Goal: Task Accomplishment & Management: Complete application form

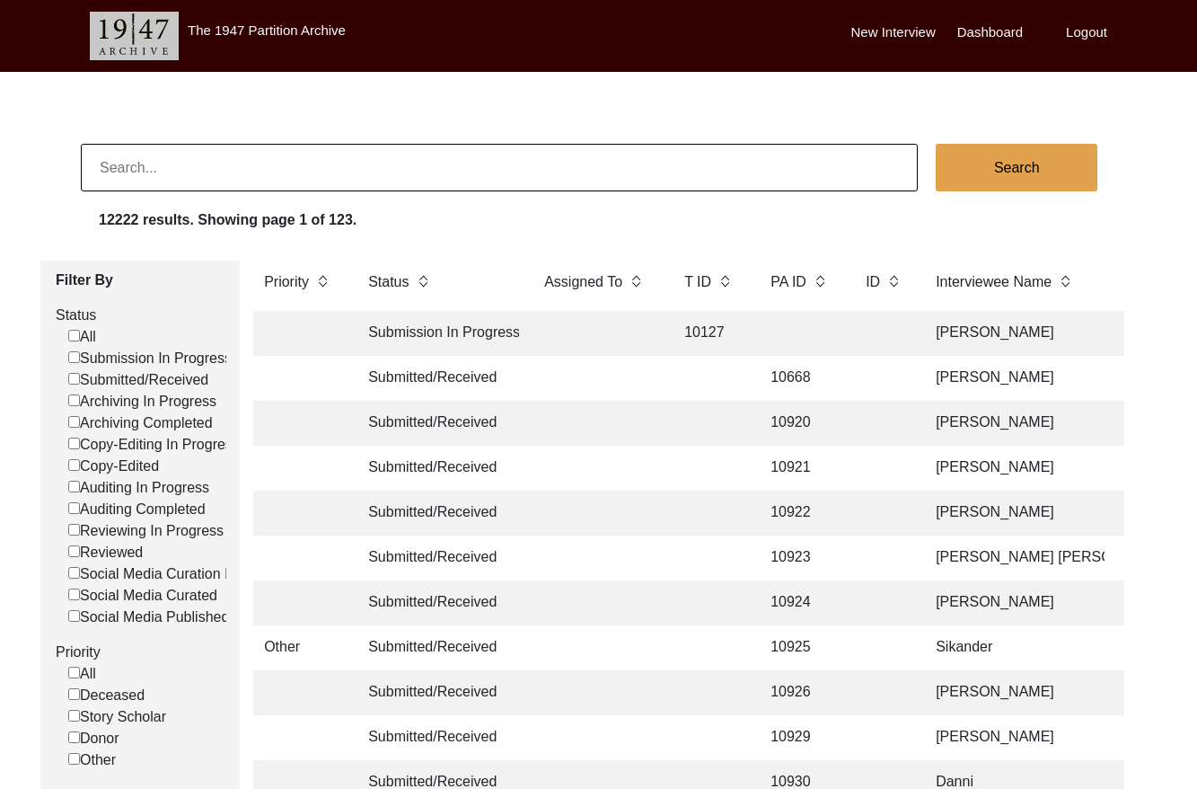
scroll to position [0, 11]
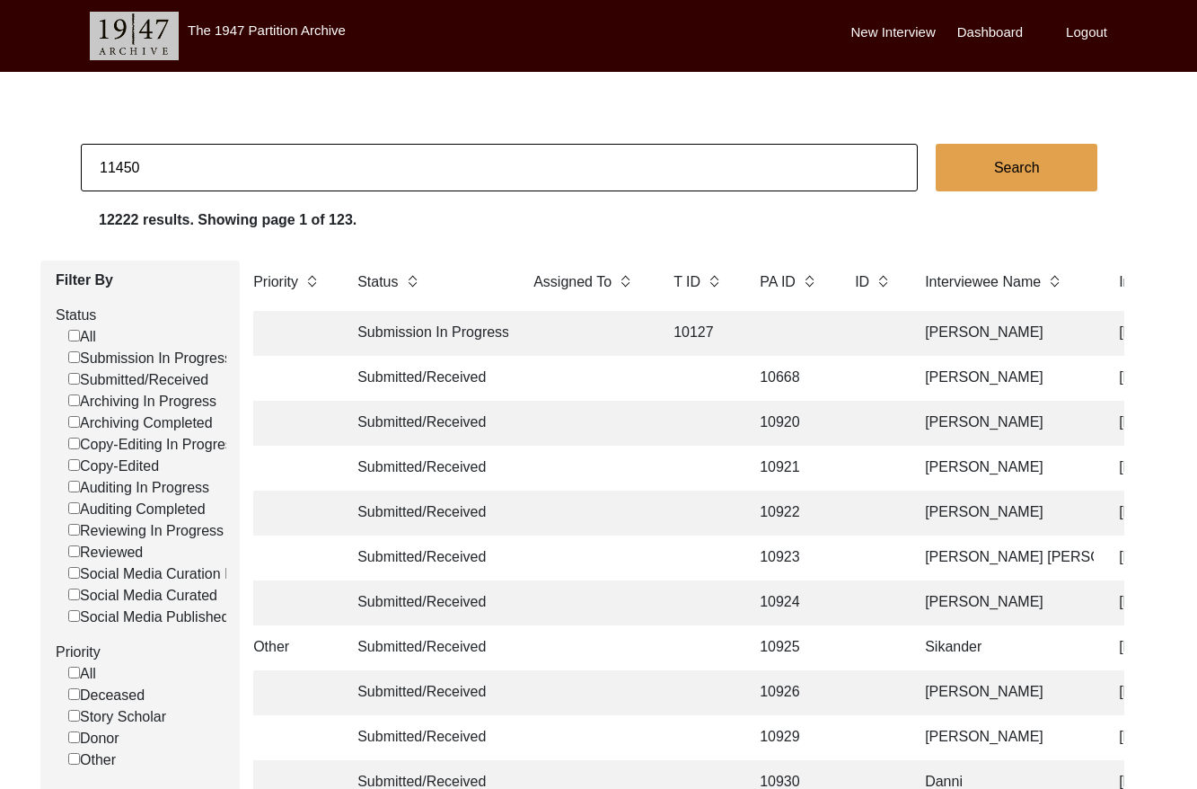
type input "11450"
checkbox input "false"
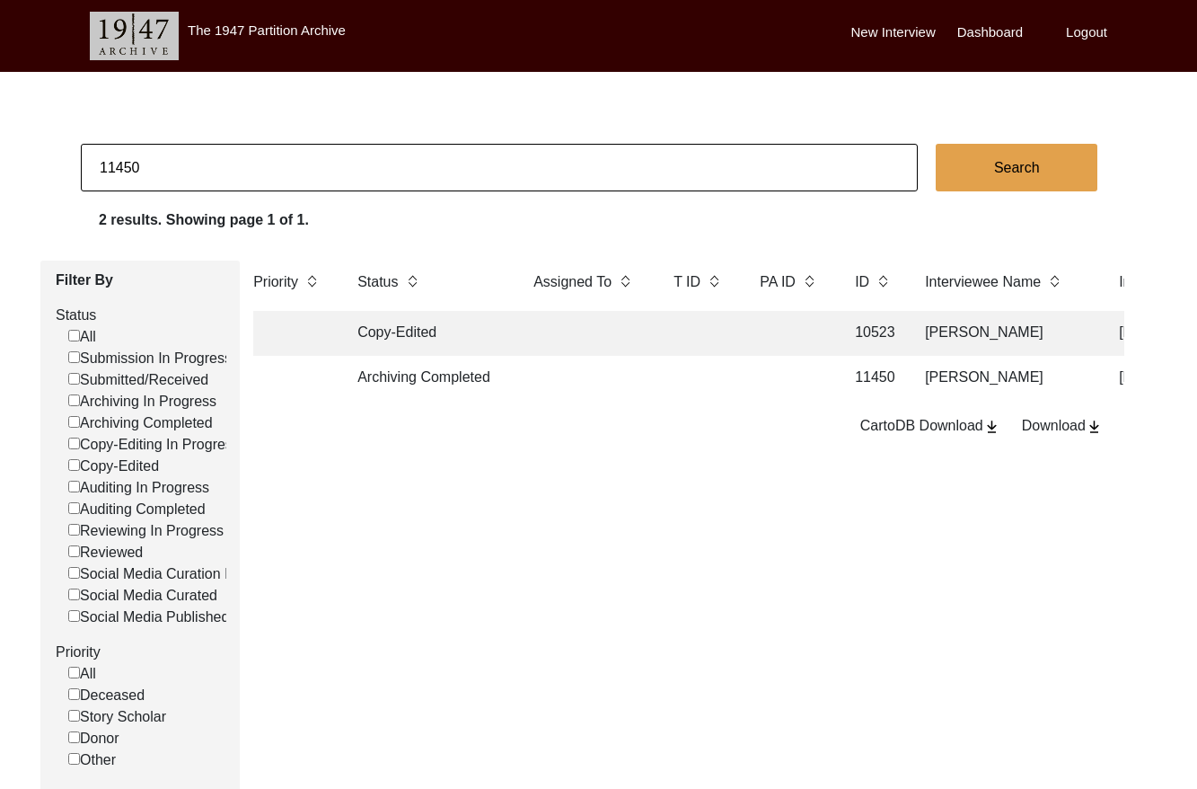
click at [558, 366] on td at bounding box center [586, 378] width 126 height 45
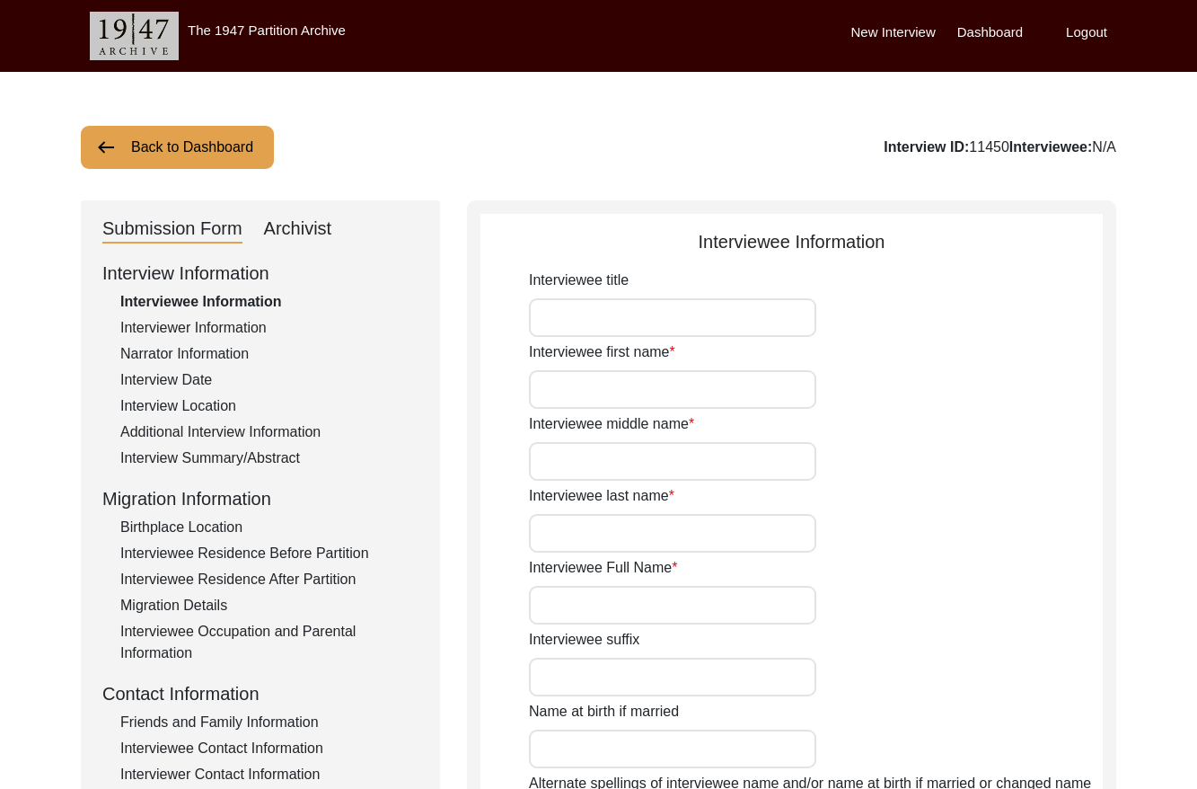
type input "[PERSON_NAME]"
type input "N/A"
type input "Chattopadhyay"
type input "[PERSON_NAME]"
type input "[DATE]"
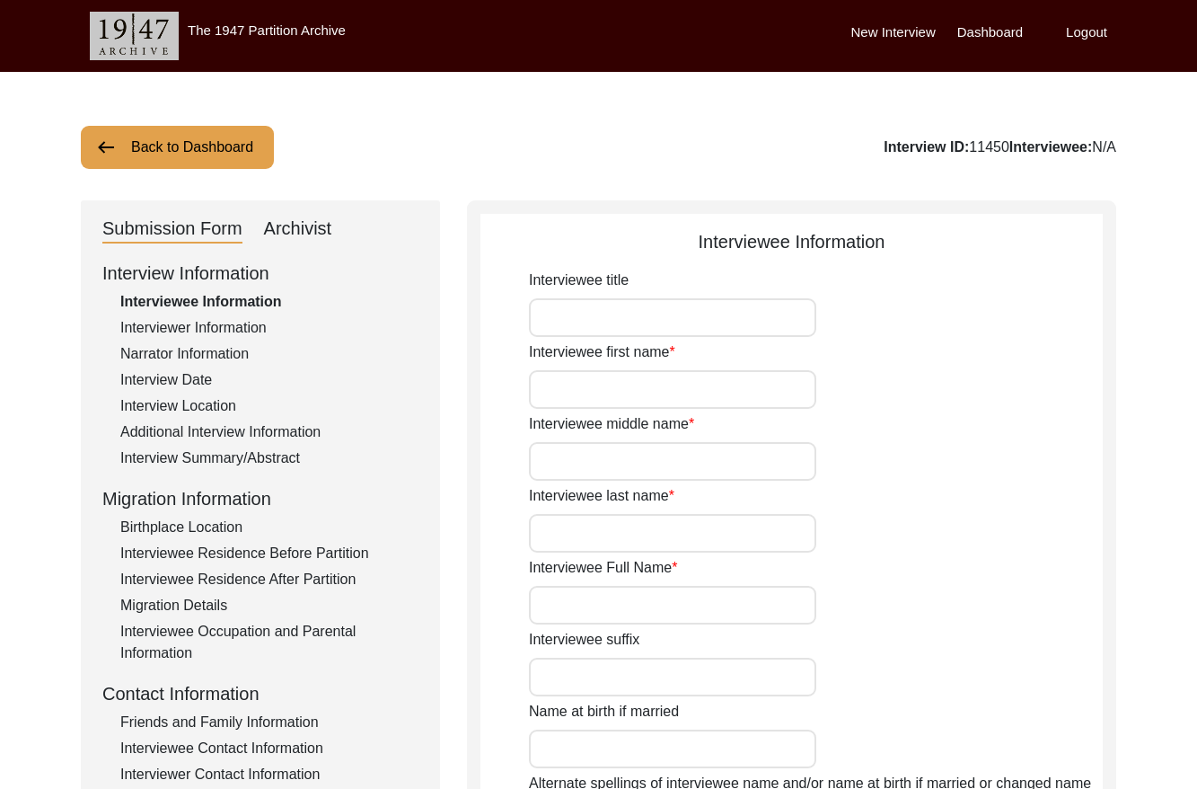
type input "84"
type input "[DEMOGRAPHIC_DATA]"
type input "Bengali"
type input "[DEMOGRAPHIC_DATA]"
drag, startPoint x: 307, startPoint y: 231, endPoint x: 335, endPoint y: 246, distance: 31.8
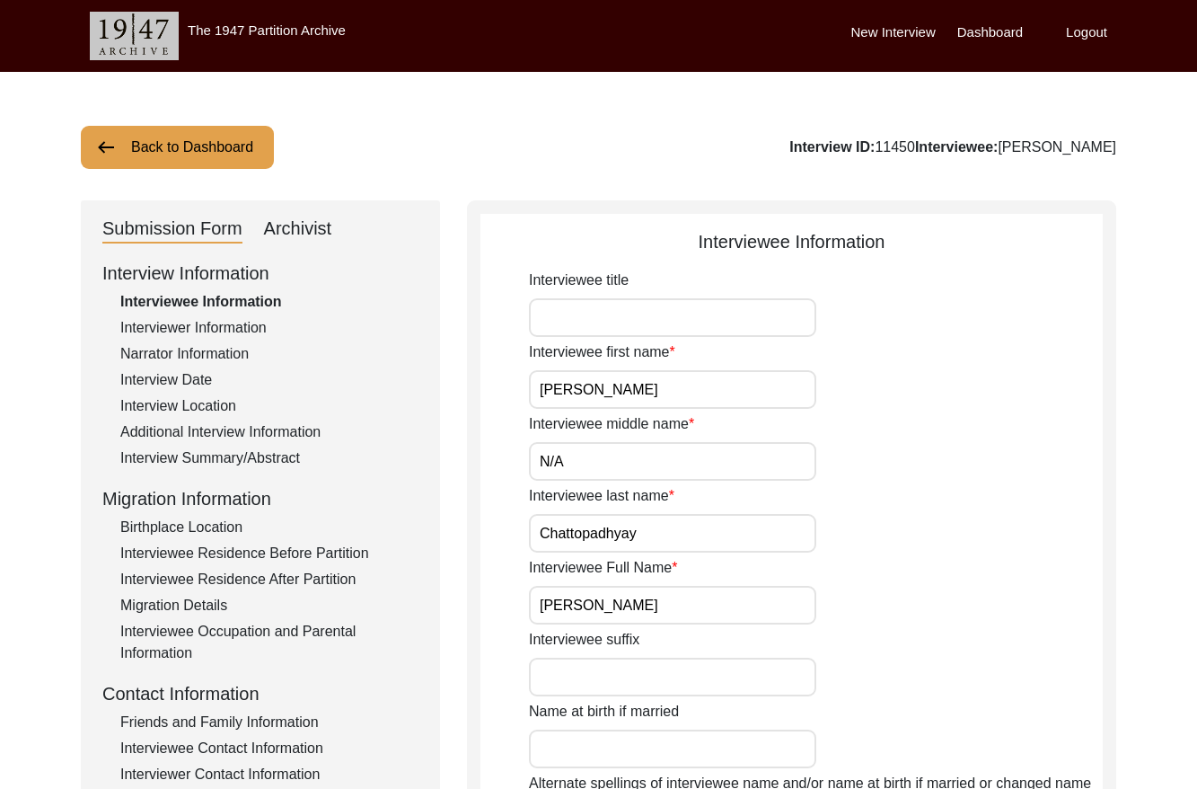
click at [307, 231] on div "Archivist" at bounding box center [298, 229] width 68 height 29
select select "Archiving Completed"
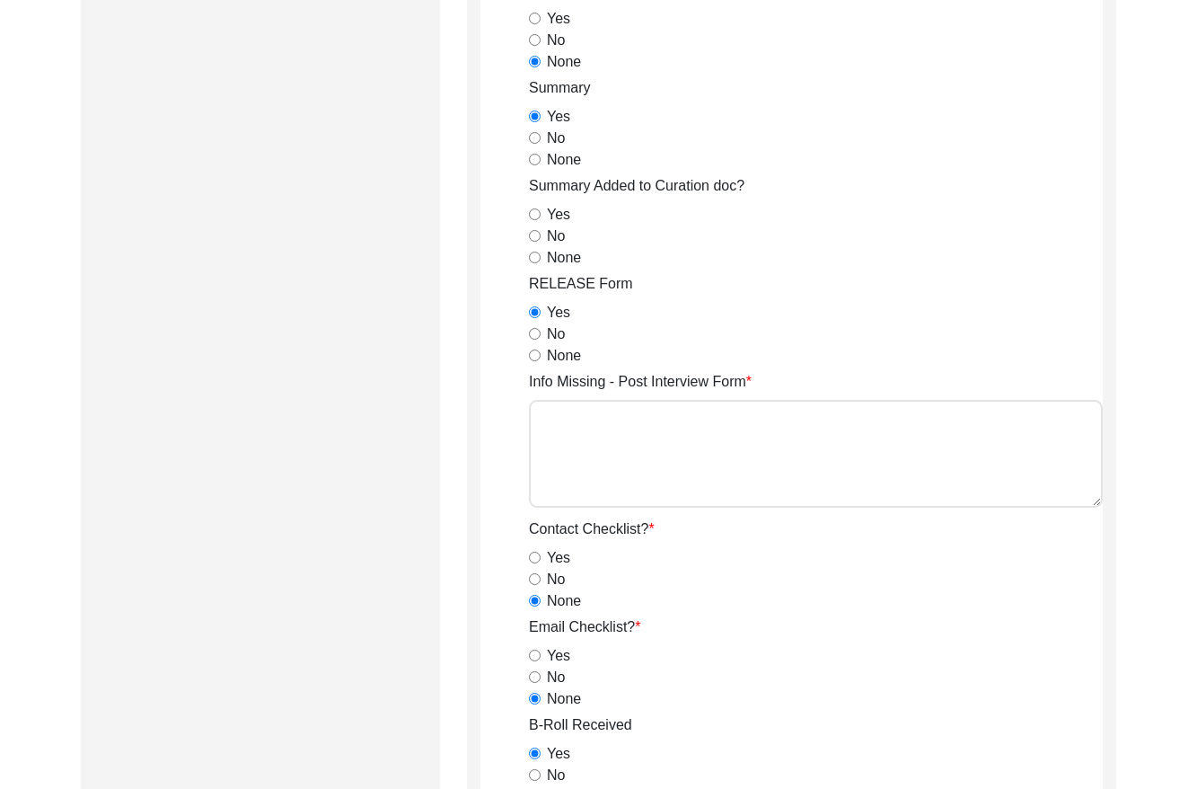
scroll to position [1201, 0]
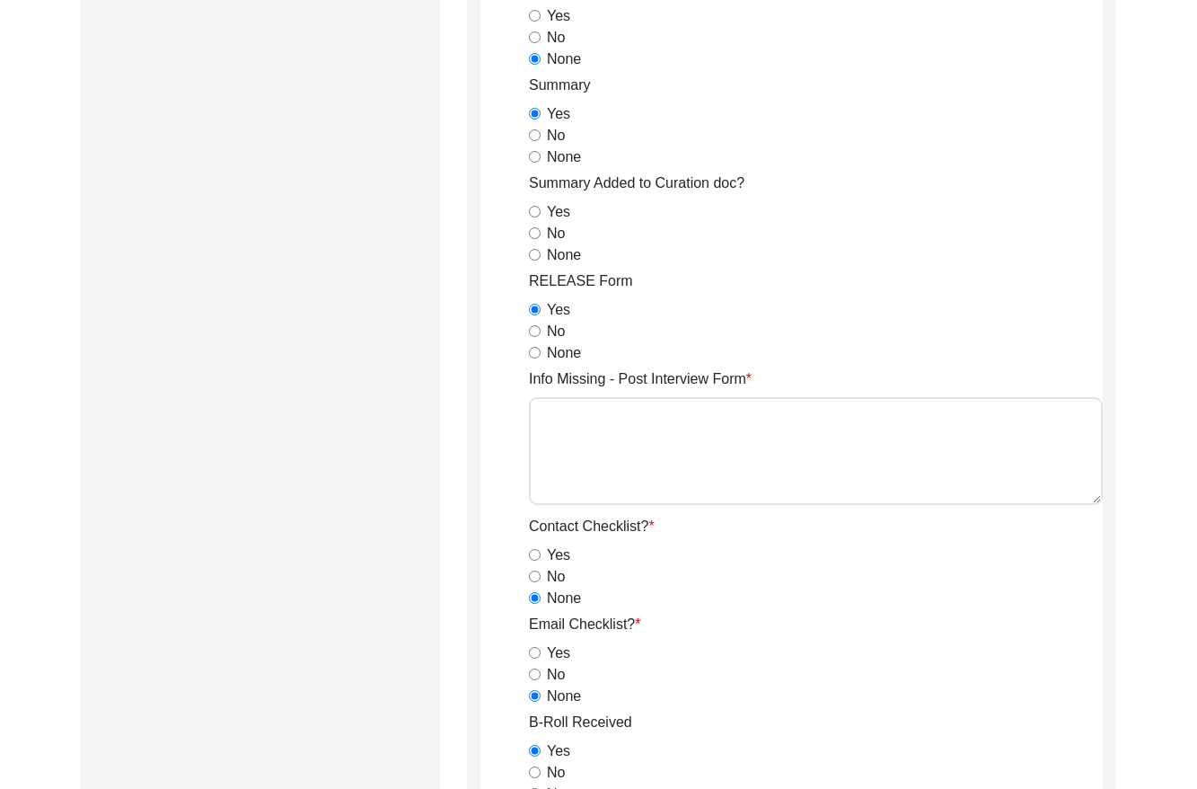
click at [533, 234] on input "No" at bounding box center [535, 233] width 12 height 12
radio input "true"
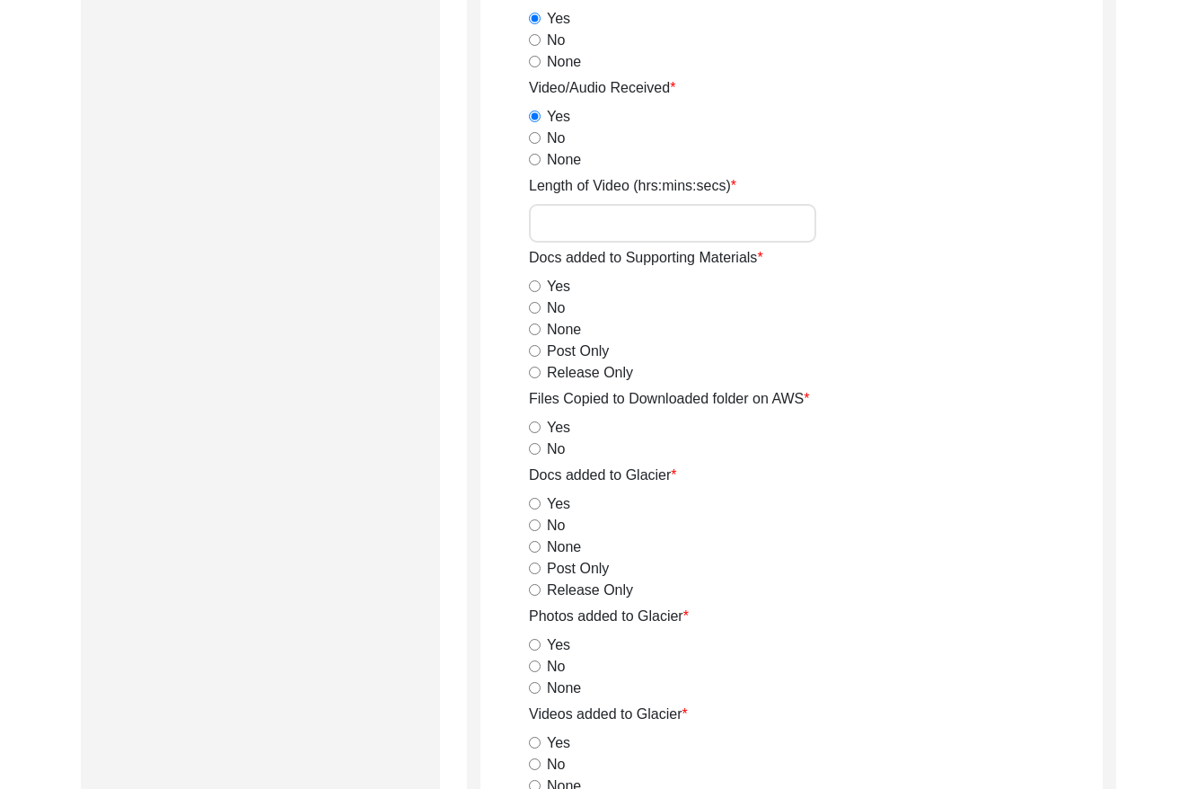
scroll to position [1934, 0]
click at [635, 224] on input "Length of Video (hrs:mins:secs)" at bounding box center [672, 222] width 287 height 39
paste input "2:10:14"
type input "2:10:14"
click at [683, 312] on div "No" at bounding box center [816, 307] width 574 height 22
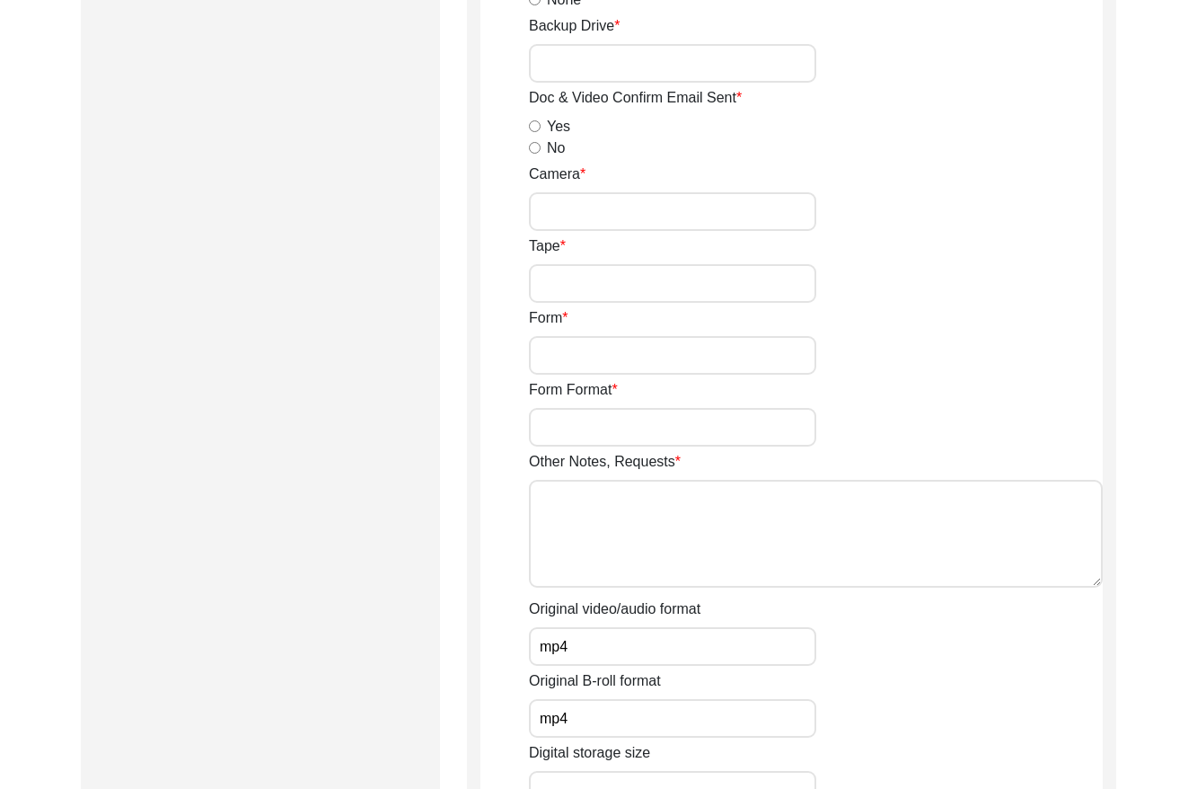
scroll to position [2720, 0]
click at [533, 145] on input "No" at bounding box center [535, 146] width 12 height 12
radio input "true"
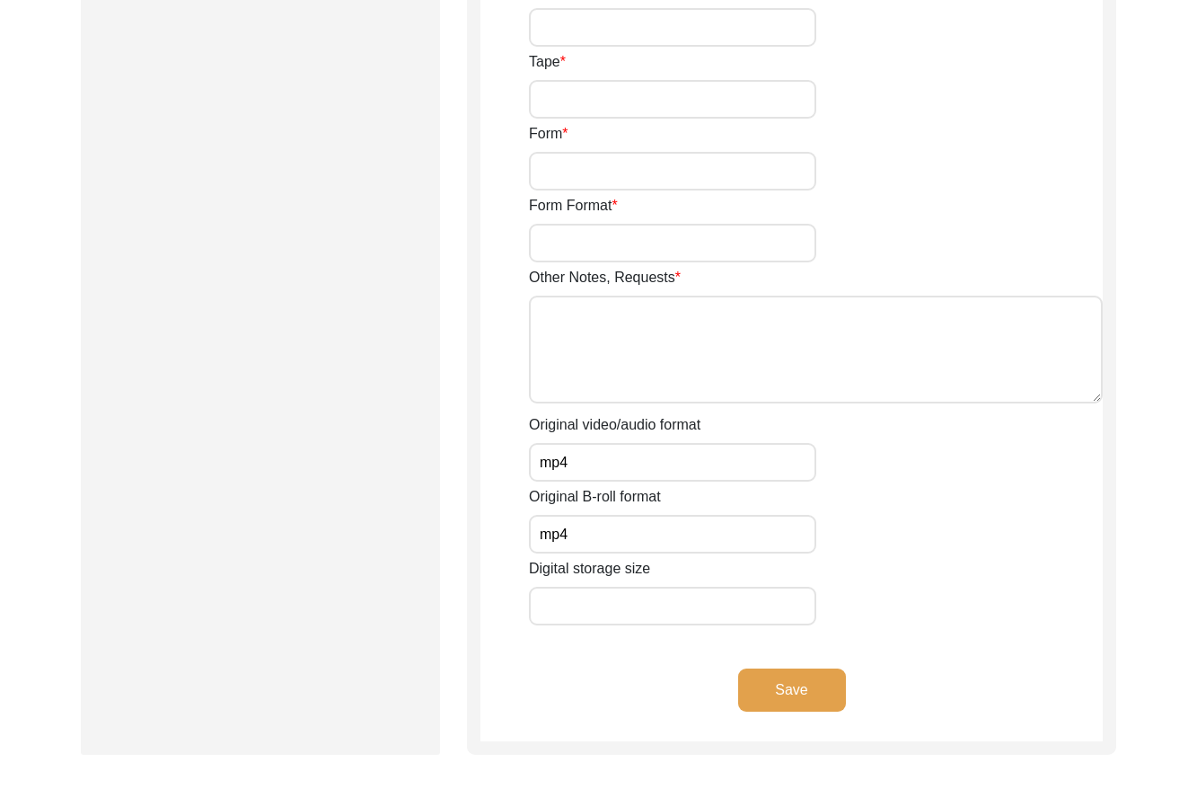
scroll to position [2906, 0]
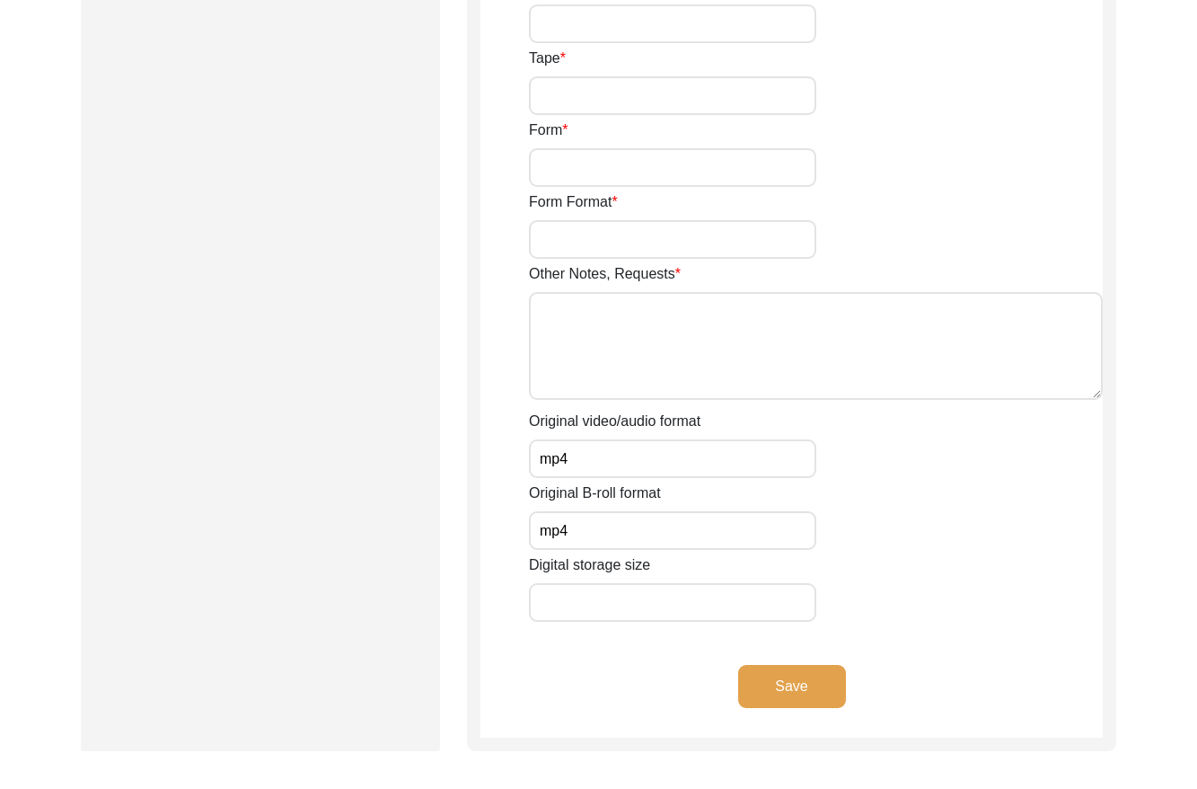
click at [551, 591] on input "Digital storage size" at bounding box center [672, 602] width 287 height 39
click at [560, 319] on textarea "Other Notes, Requests" at bounding box center [816, 346] width 574 height 108
paste textarea "0:04:40"
type textarea "B-roll length: 0:04:40"
drag, startPoint x: 595, startPoint y: 604, endPoint x: 586, endPoint y: 603, distance: 9.2
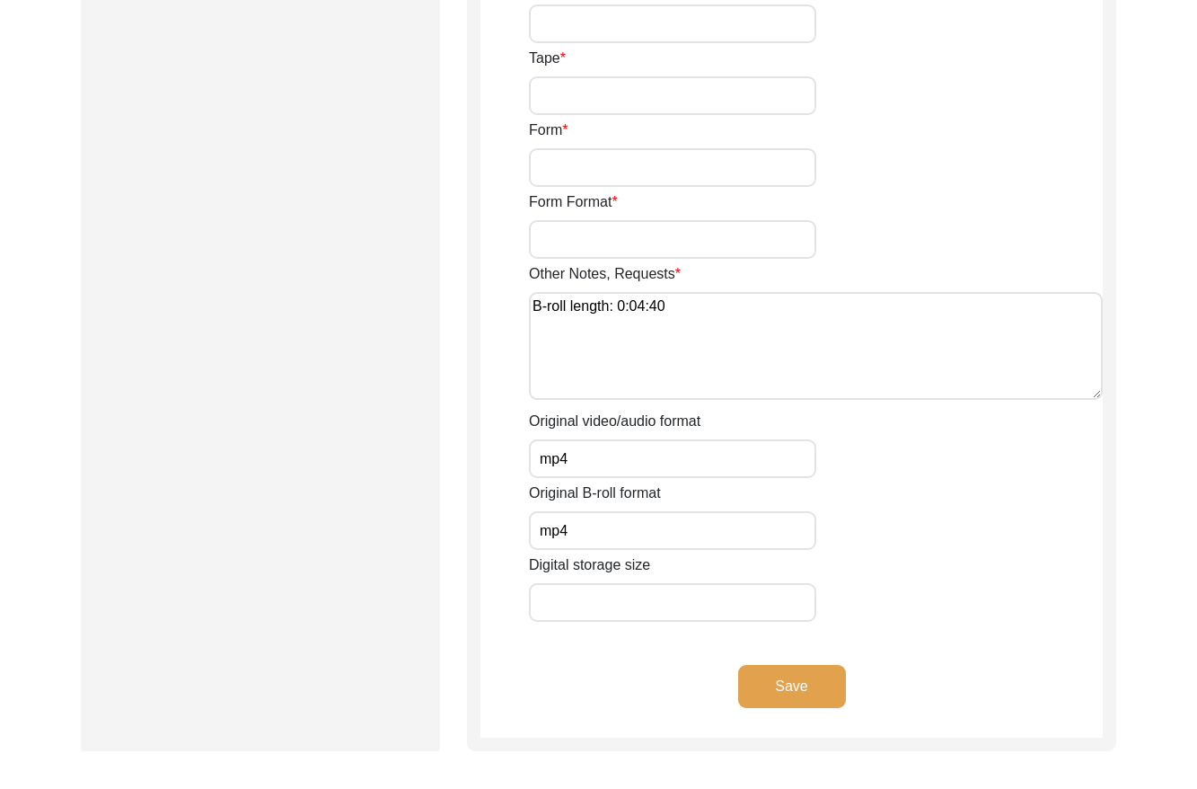
click at [593, 603] on input "Digital storage size" at bounding box center [672, 602] width 287 height 39
paste input "17.08 GB"
type input "17.08 GB"
click at [806, 707] on div "Save" at bounding box center [791, 701] width 622 height 73
click at [802, 694] on button "Save" at bounding box center [792, 686] width 108 height 43
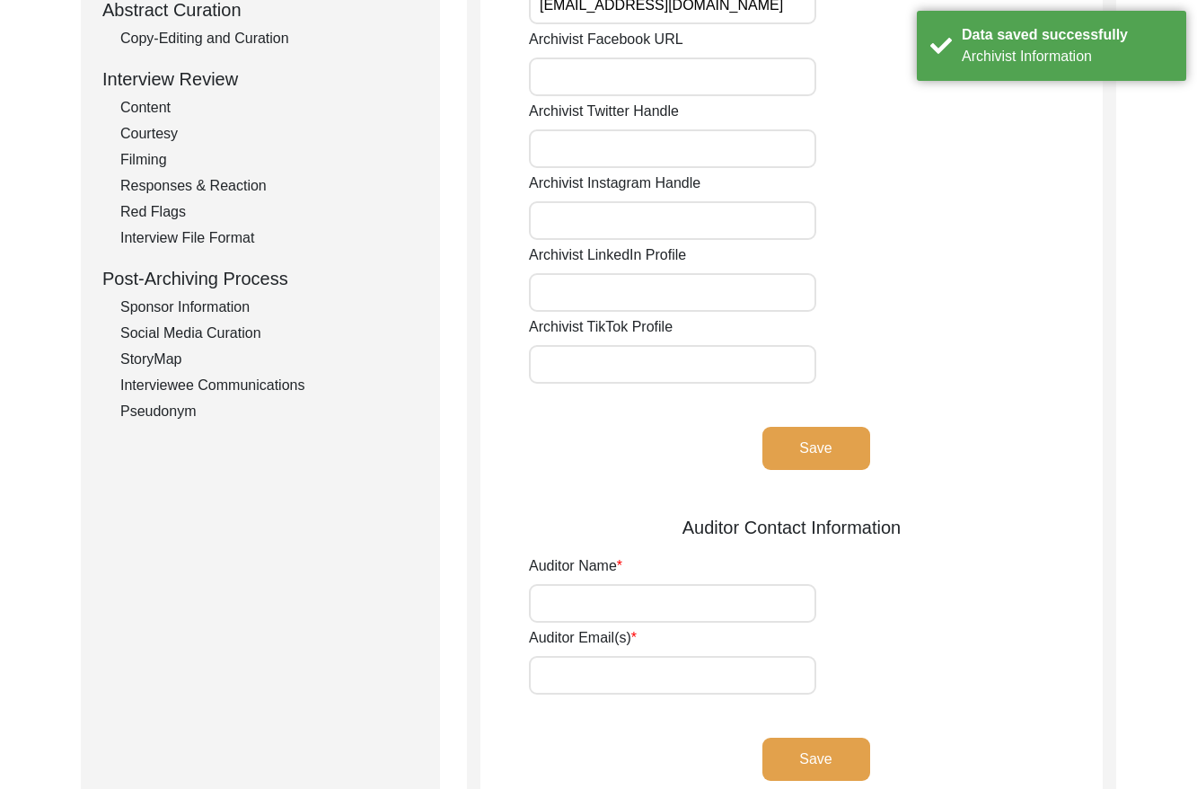
scroll to position [0, 0]
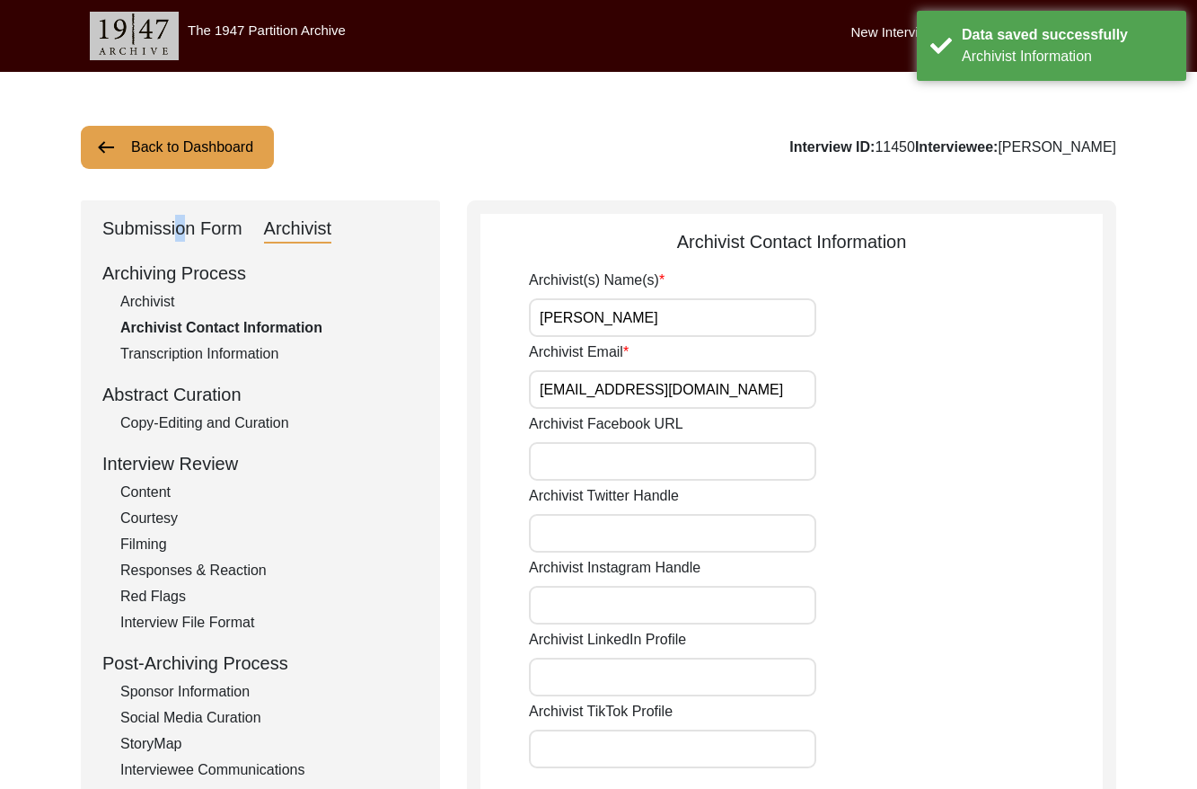
drag, startPoint x: 173, startPoint y: 221, endPoint x: 167, endPoint y: 230, distance: 11.0
click at [172, 222] on div "Submission Form" at bounding box center [172, 229] width 140 height 29
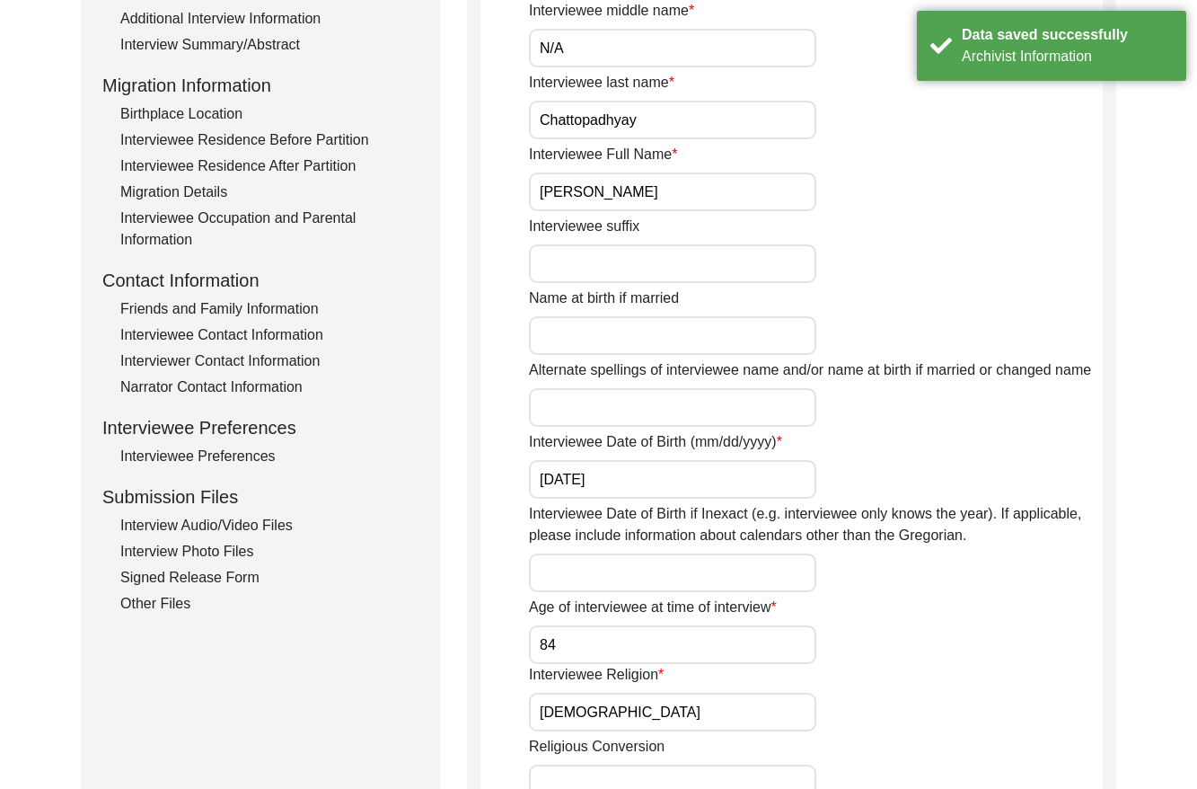
scroll to position [448, 0]
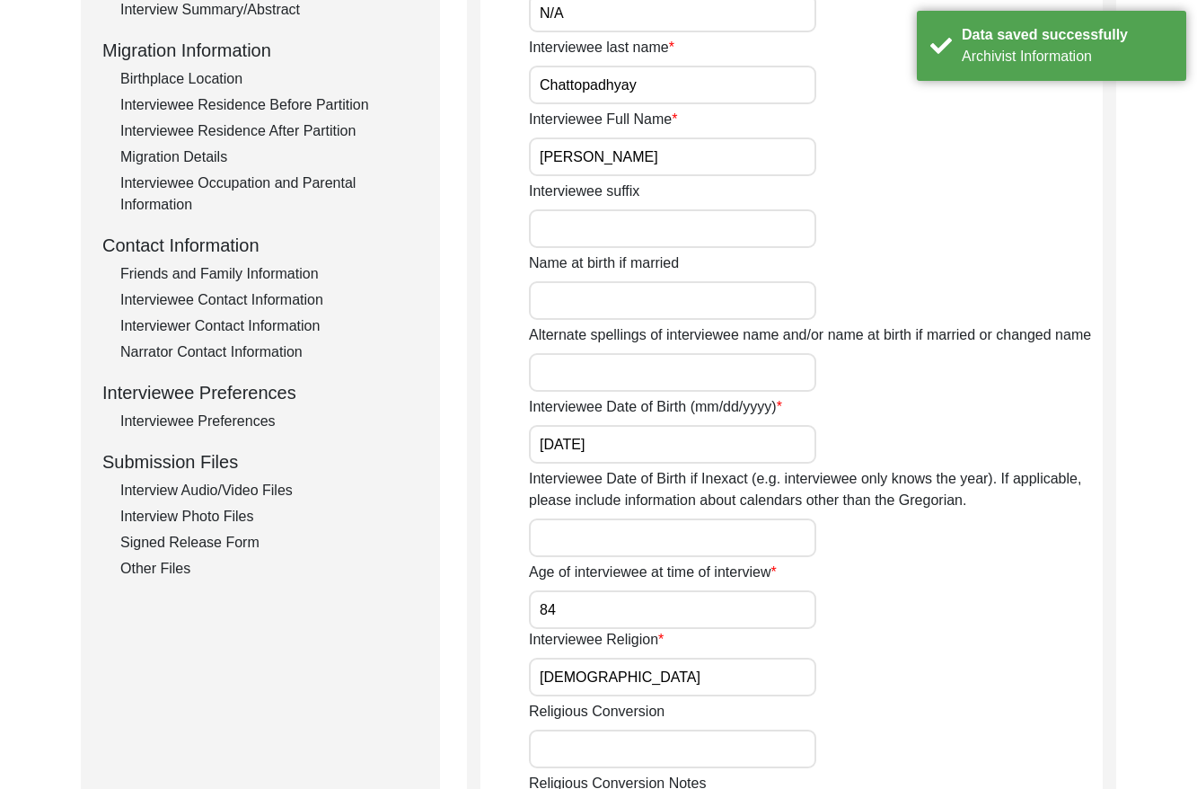
click at [258, 492] on div "Interview Audio/Video Files" at bounding box center [269, 491] width 298 height 22
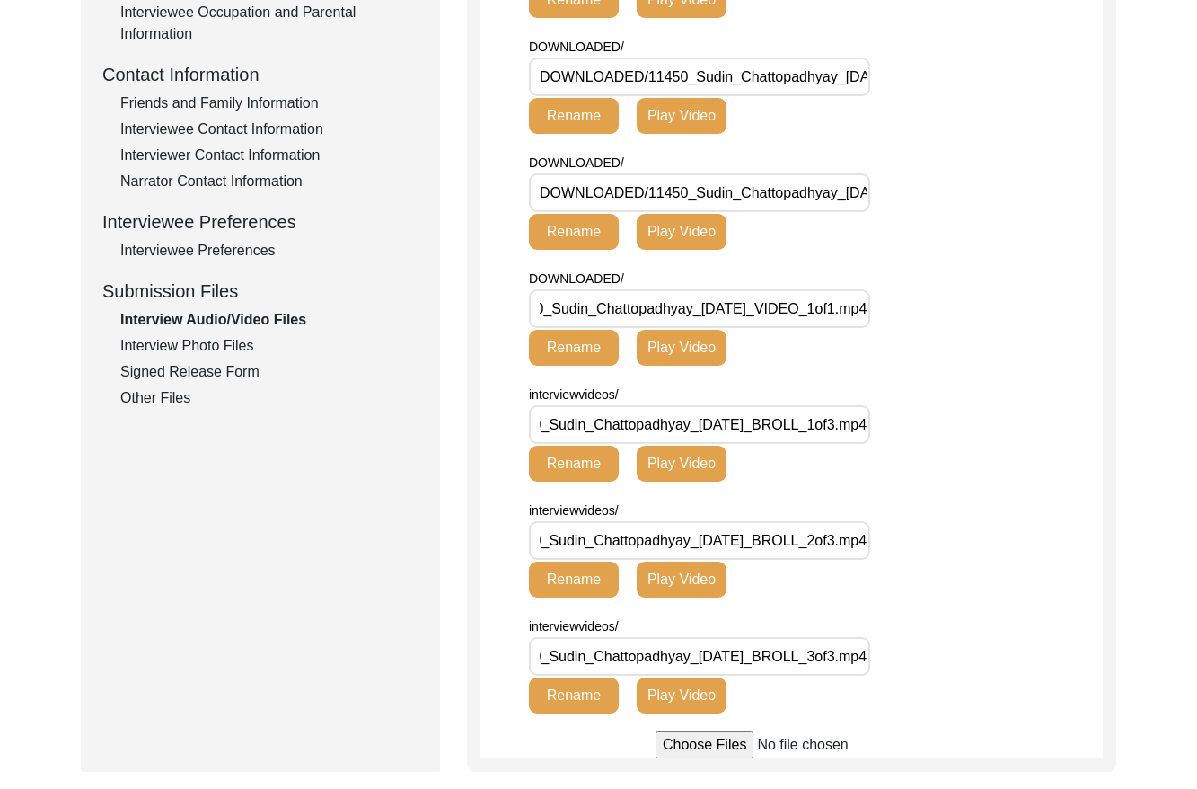
scroll to position [0, 174]
click at [228, 335] on div "Interview Photo Files" at bounding box center [269, 346] width 298 height 22
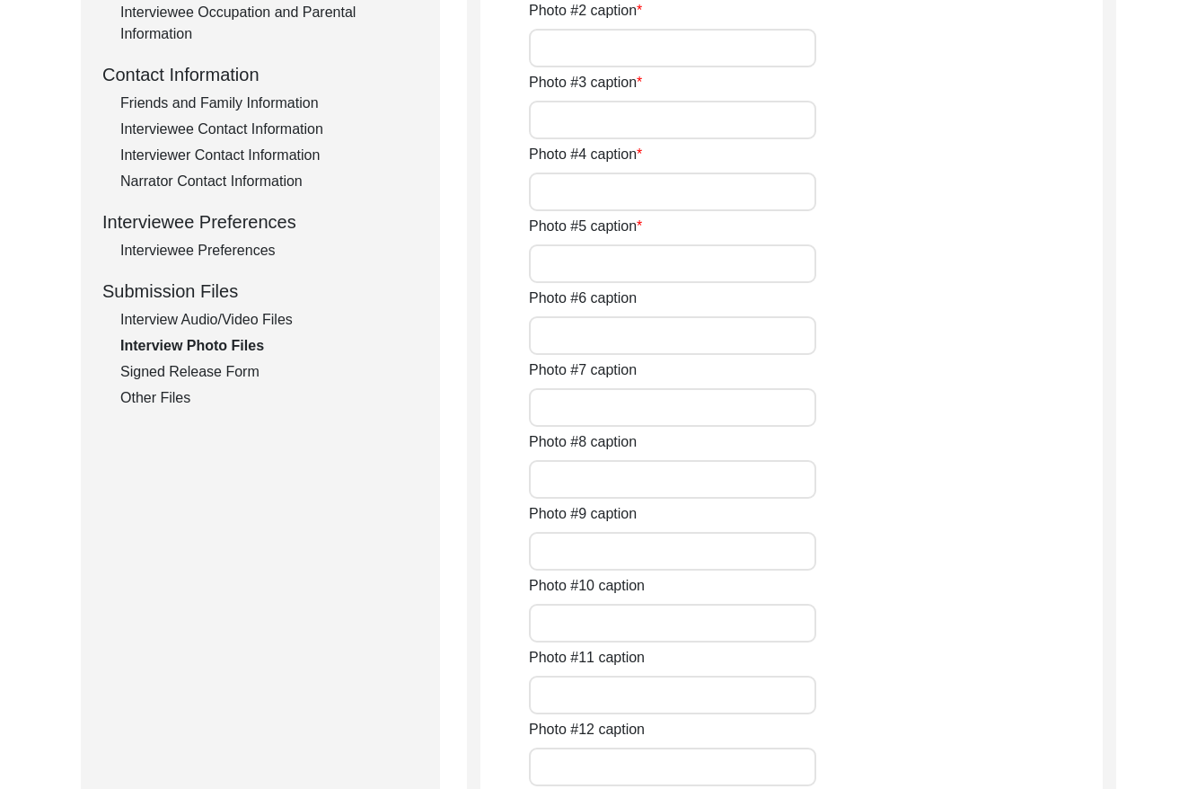
scroll to position [621, 0]
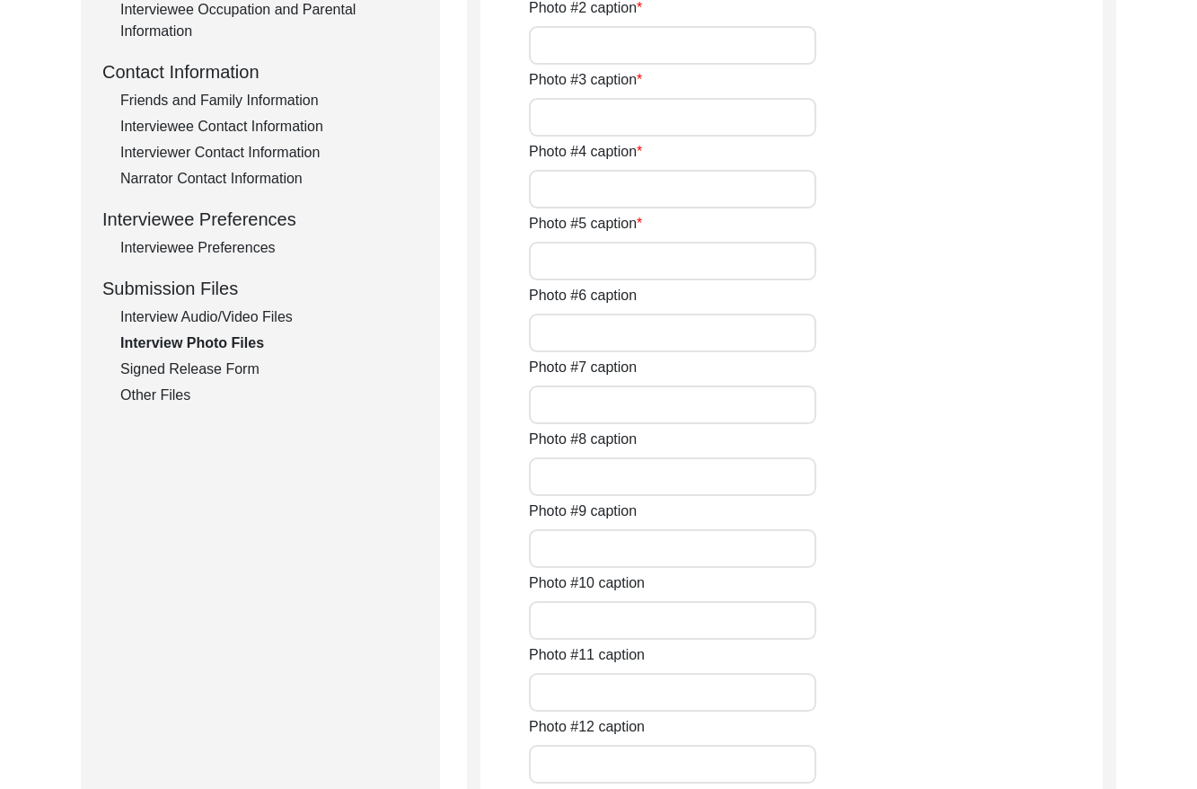
type input "[PERSON_NAME] with friend and narrator [PERSON_NAME]"
type input "A pile of books at [PERSON_NAME] home"
type input "Showpieces collected by [PERSON_NAME] from his travels"
type input "[PERSON_NAME] getting ready for the interview"
type input "Post-interview shot of [PERSON_NAME]"
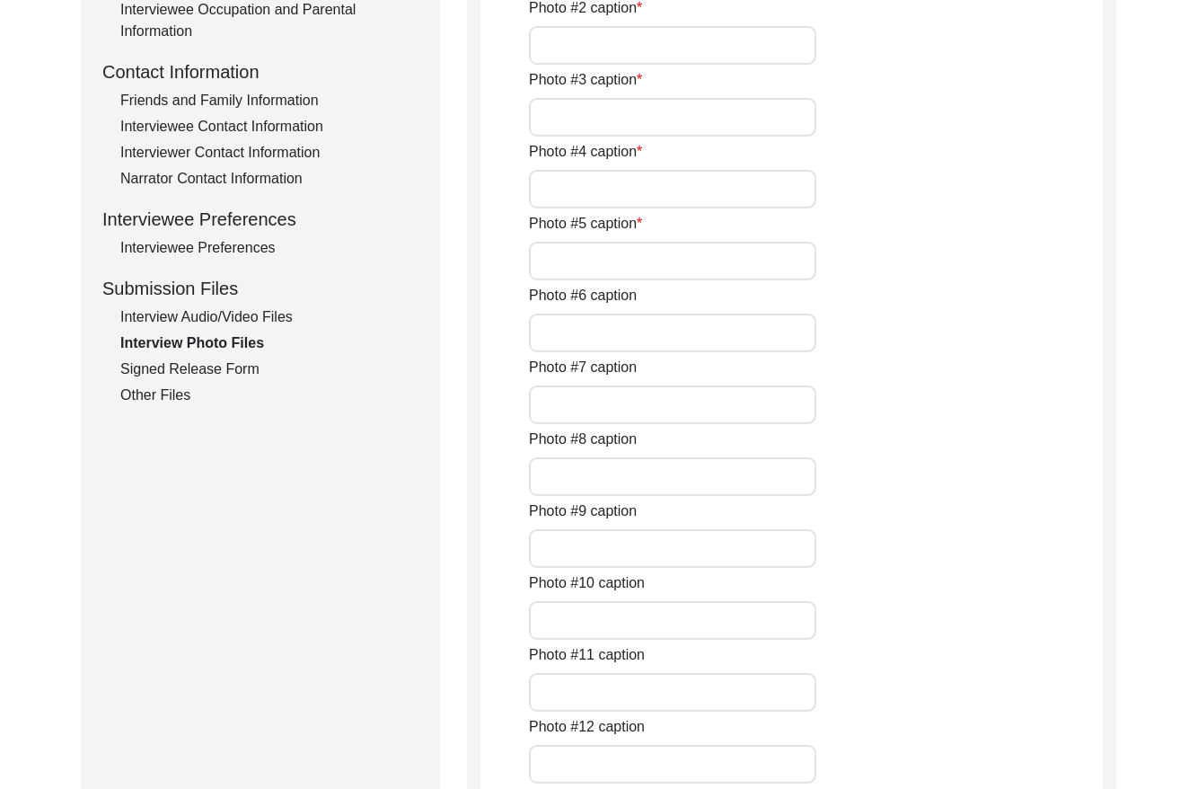
type input "0"
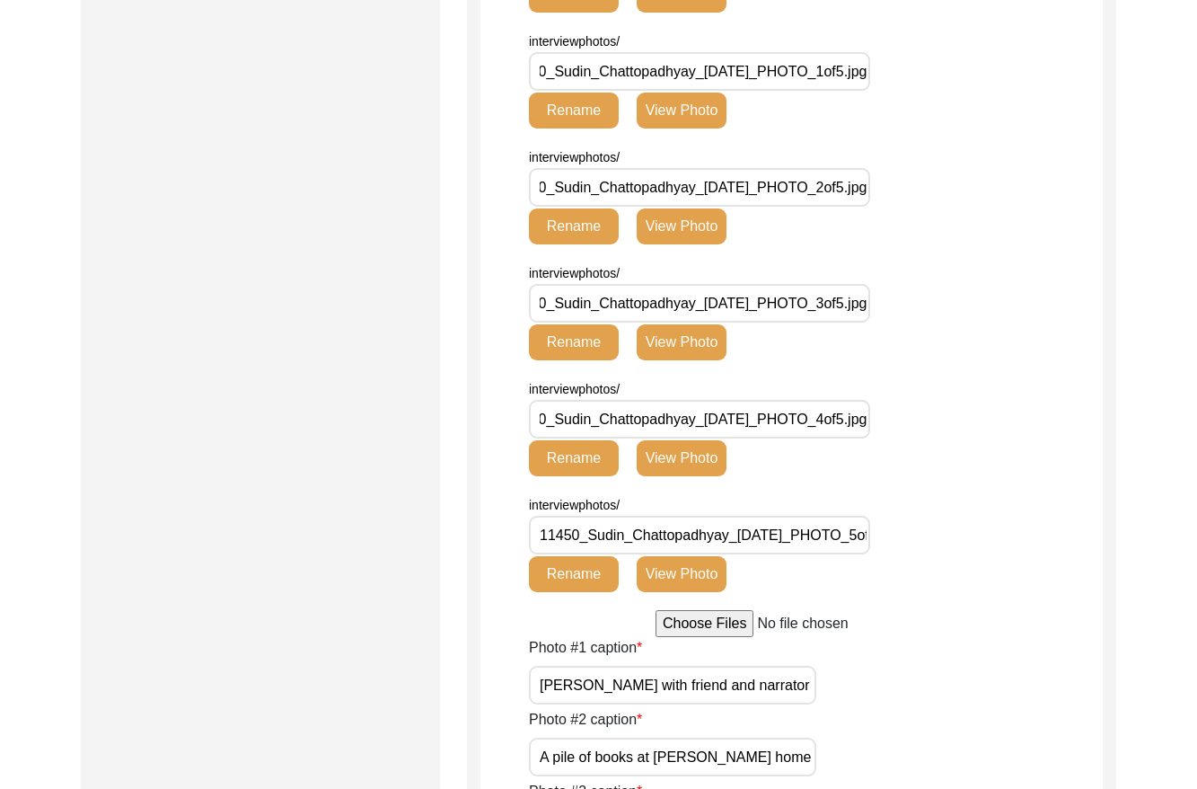
scroll to position [0, 61]
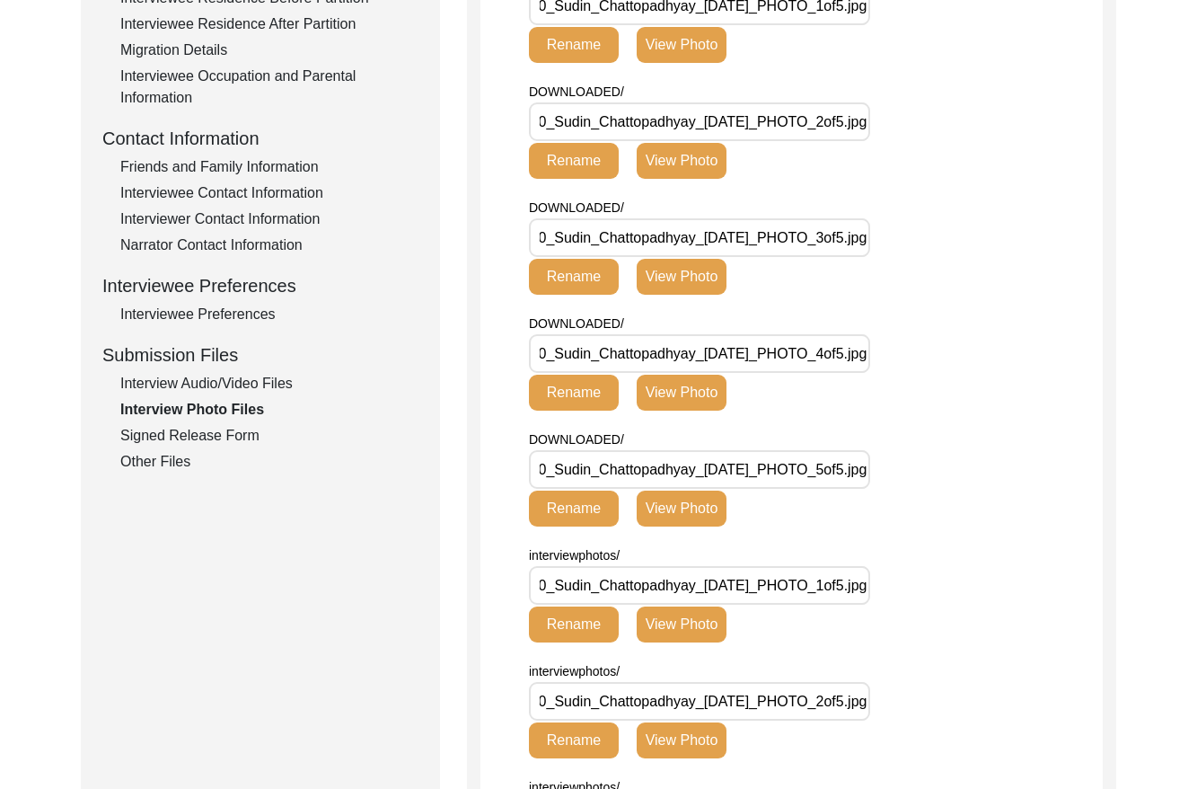
drag, startPoint x: 216, startPoint y: 442, endPoint x: 397, endPoint y: 431, distance: 180.8
click at [220, 442] on div "Signed Release Form" at bounding box center [269, 436] width 298 height 22
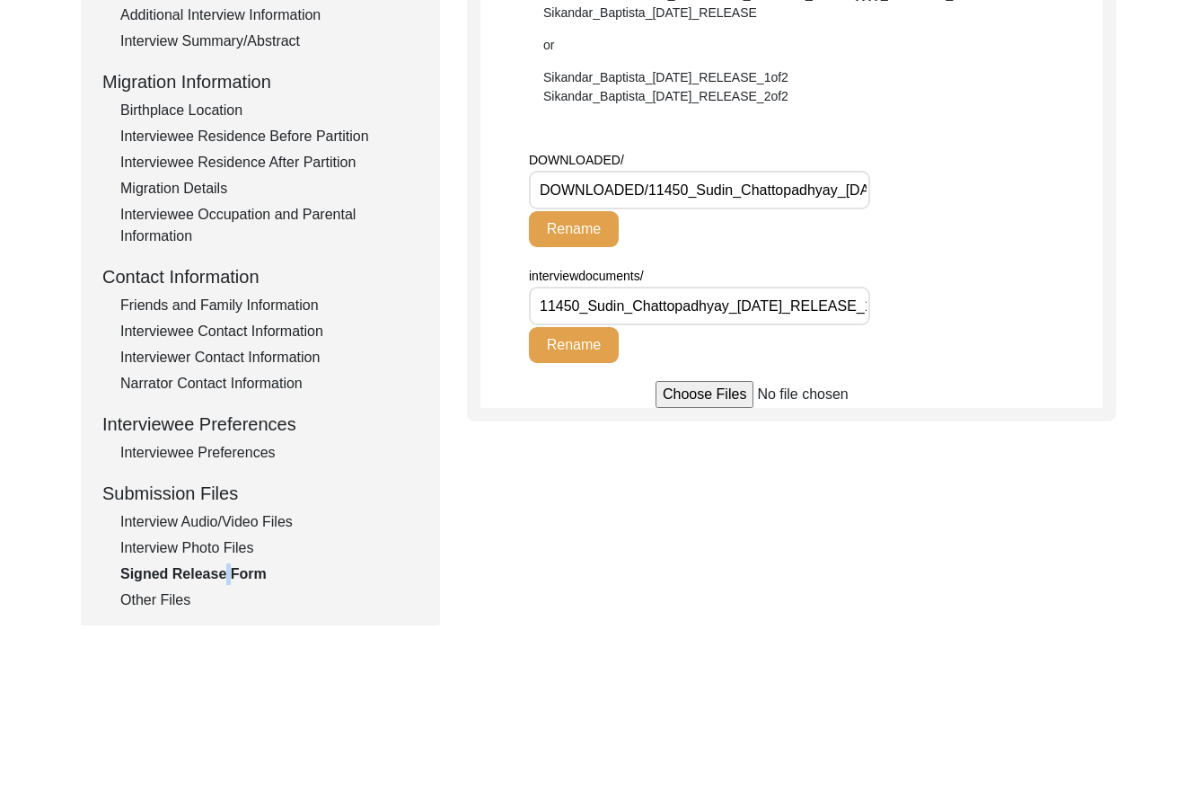
scroll to position [402, 0]
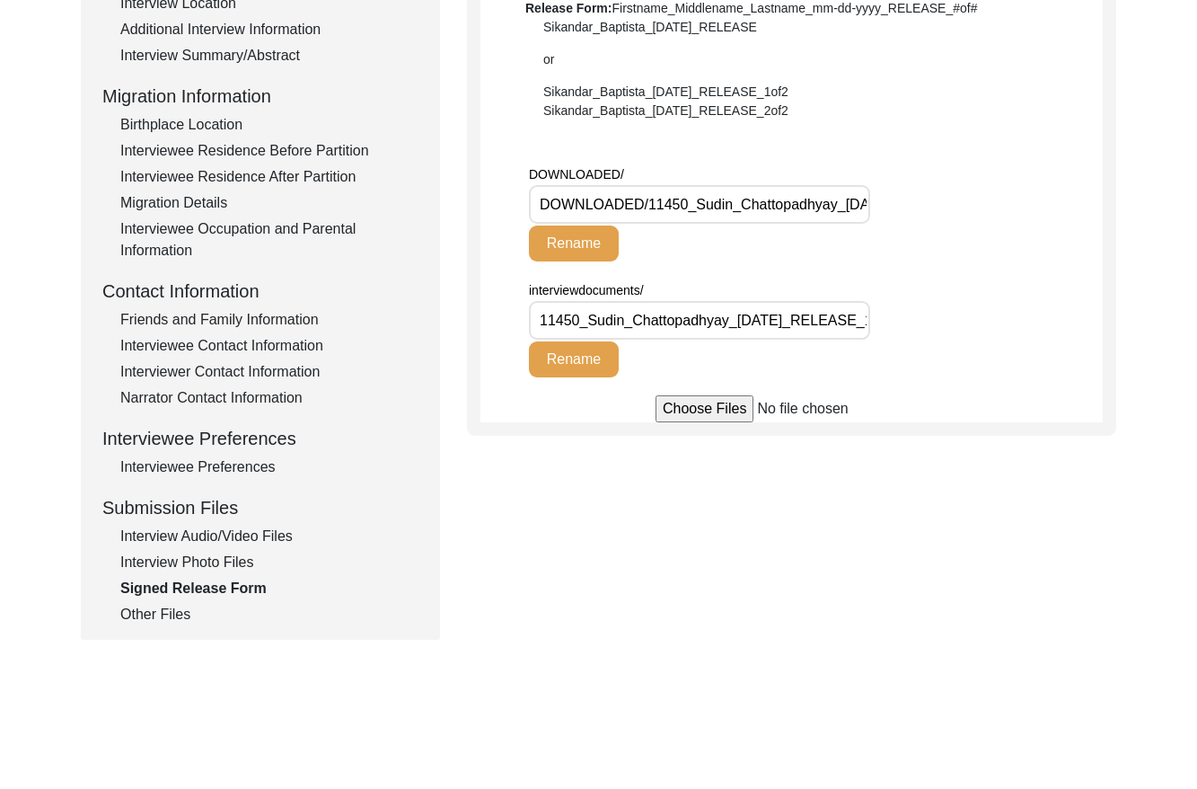
click at [163, 609] on div "Other Files" at bounding box center [269, 615] width 298 height 22
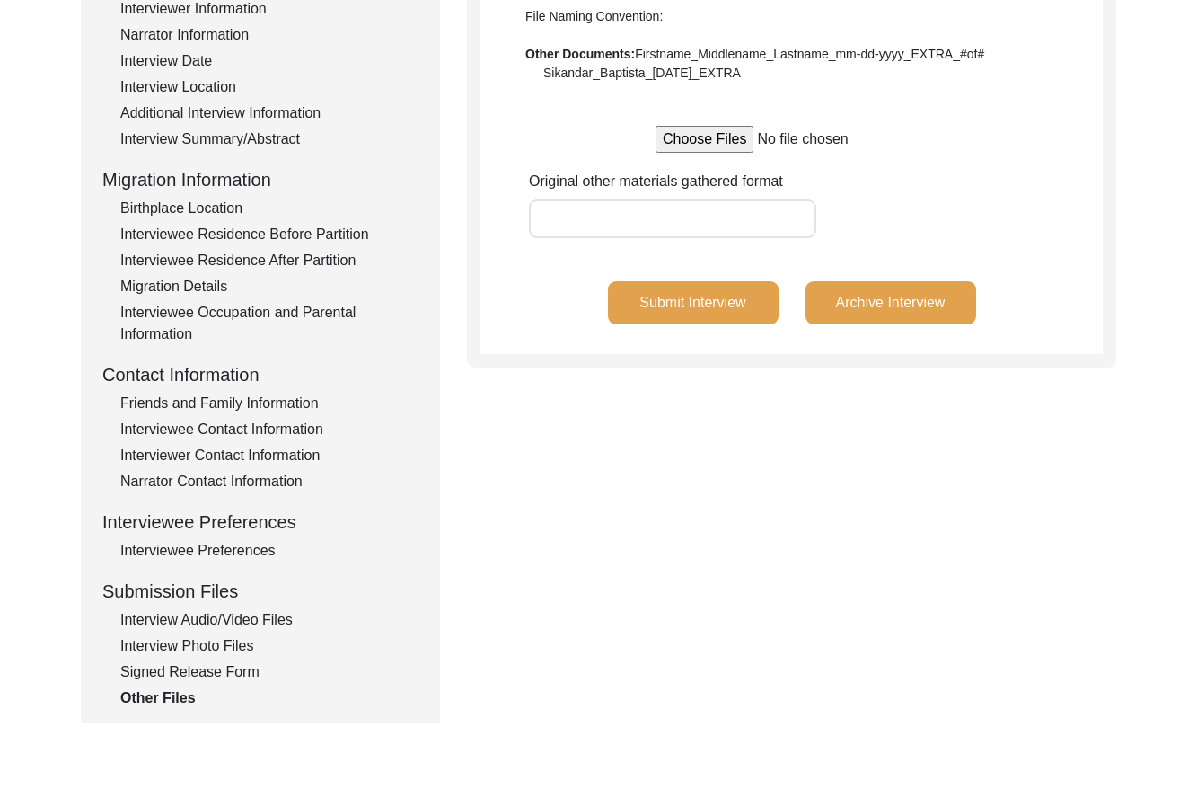
scroll to position [207, 0]
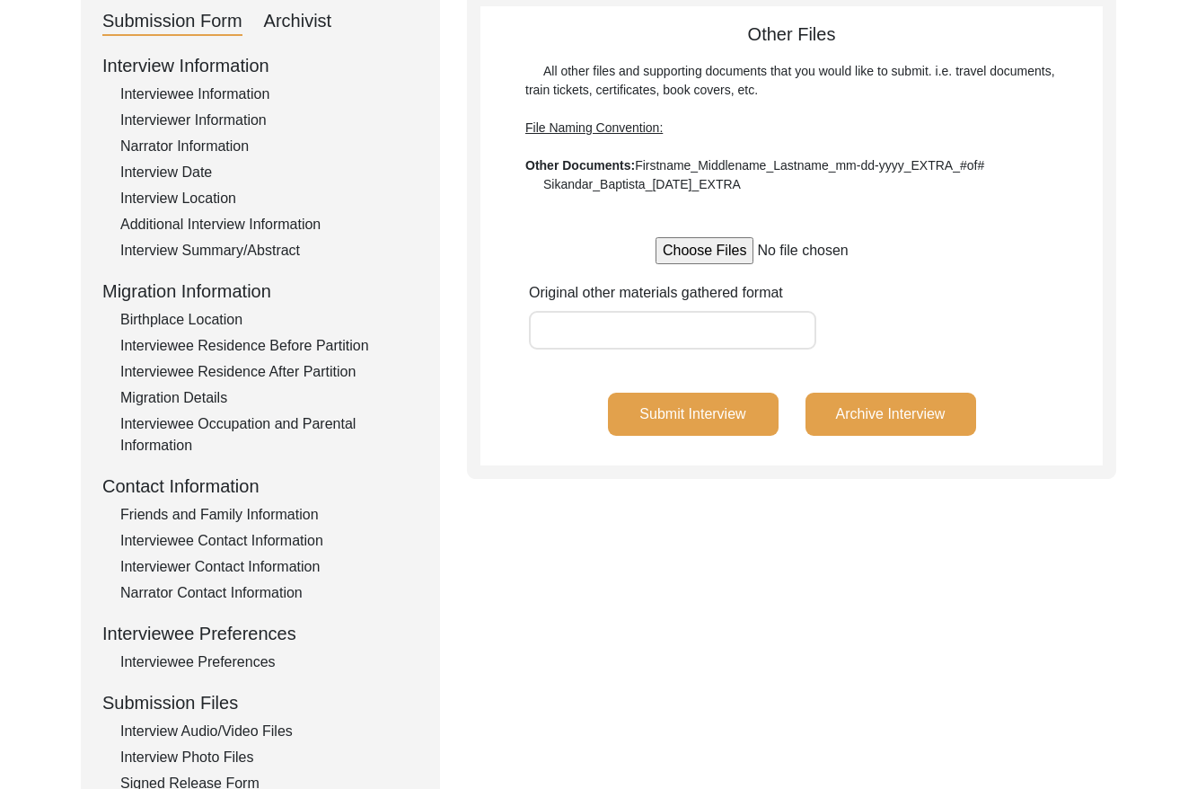
click at [299, 24] on div "Archivist" at bounding box center [298, 21] width 68 height 29
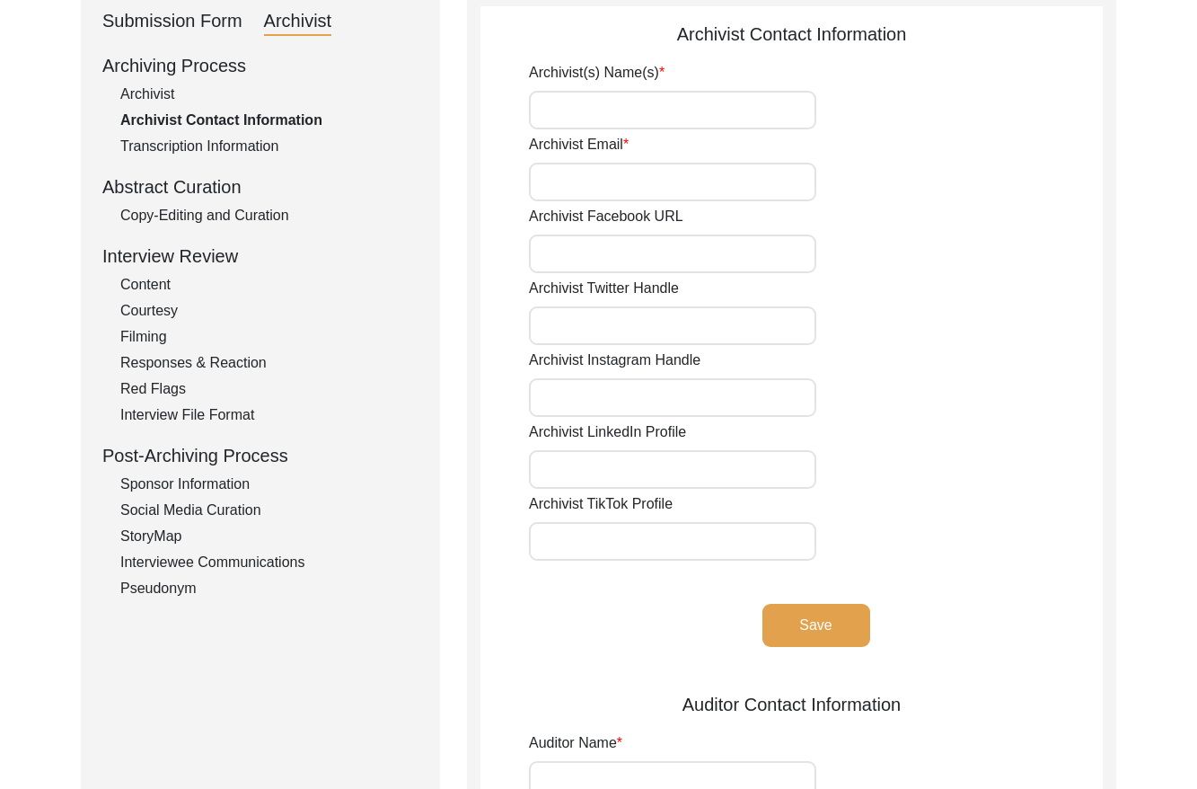
type input "[PERSON_NAME]"
type input "[EMAIL_ADDRESS][DOMAIN_NAME]"
click at [131, 93] on div "Archivist" at bounding box center [269, 95] width 298 height 22
select select "Archiving Completed"
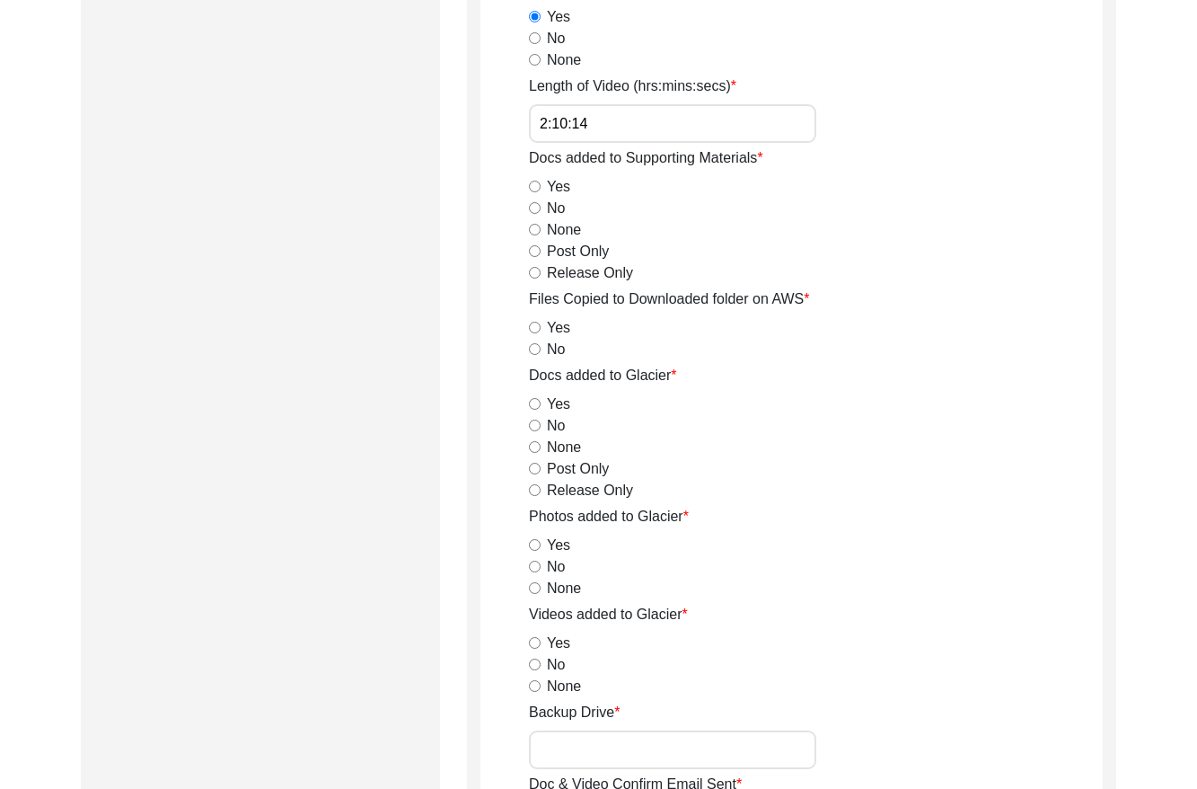
scroll to position [2034, 0]
drag, startPoint x: 533, startPoint y: 271, endPoint x: 546, endPoint y: 281, distance: 16.7
click at [533, 271] on input "Release Only" at bounding box center [535, 272] width 12 height 12
radio input "true"
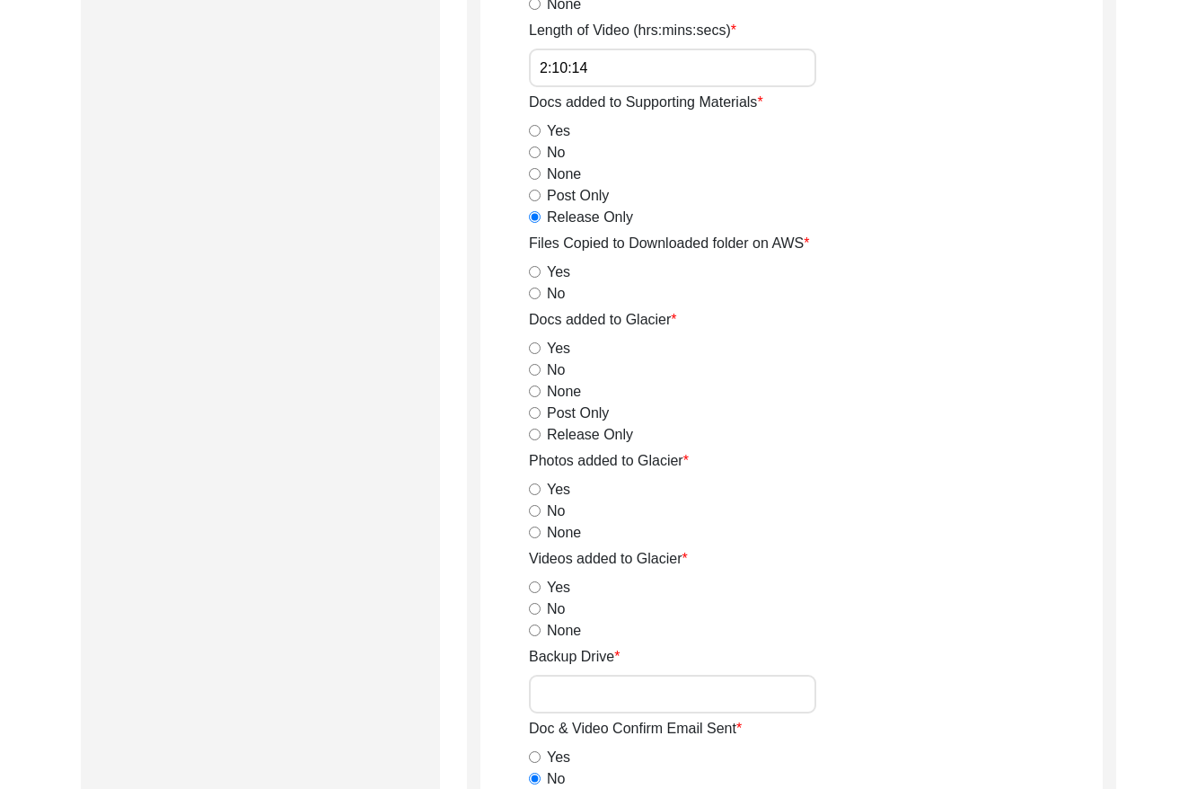
scroll to position [2089, 0]
click at [540, 270] on input "Yes" at bounding box center [535, 271] width 12 height 12
radio input "true"
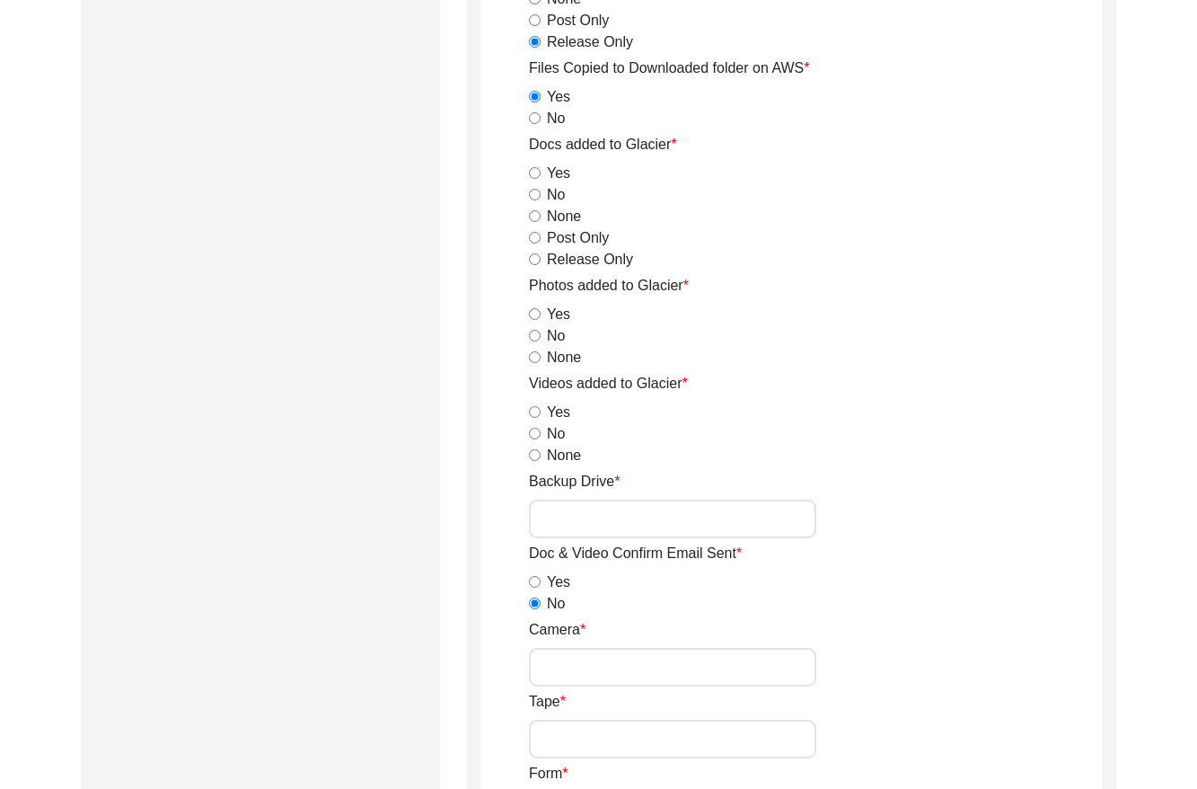
scroll to position [0, 0]
click at [537, 258] on input "Release Only" at bounding box center [535, 258] width 12 height 12
radio input "true"
click at [533, 313] on input "Yes" at bounding box center [535, 313] width 12 height 12
radio input "true"
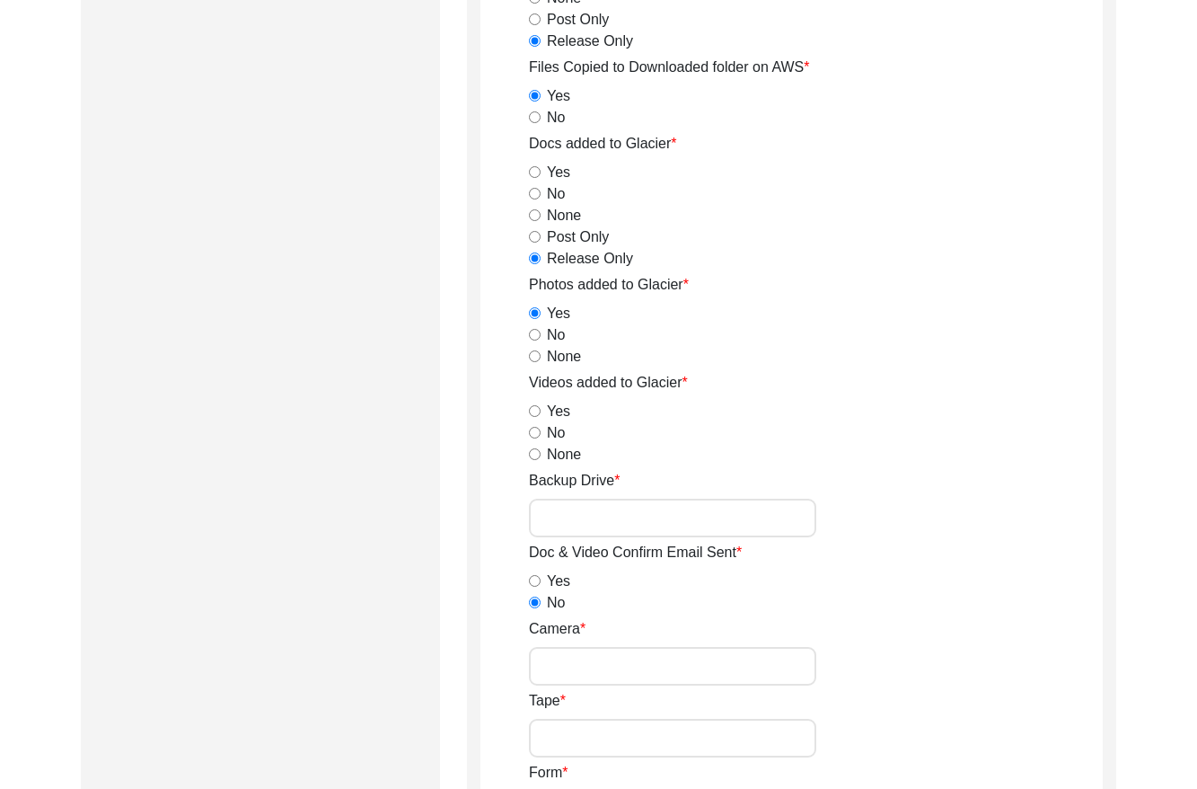
drag, startPoint x: 535, startPoint y: 431, endPoint x: 585, endPoint y: 460, distance: 57.1
click at [535, 431] on input "No" at bounding box center [535, 433] width 12 height 12
radio input "true"
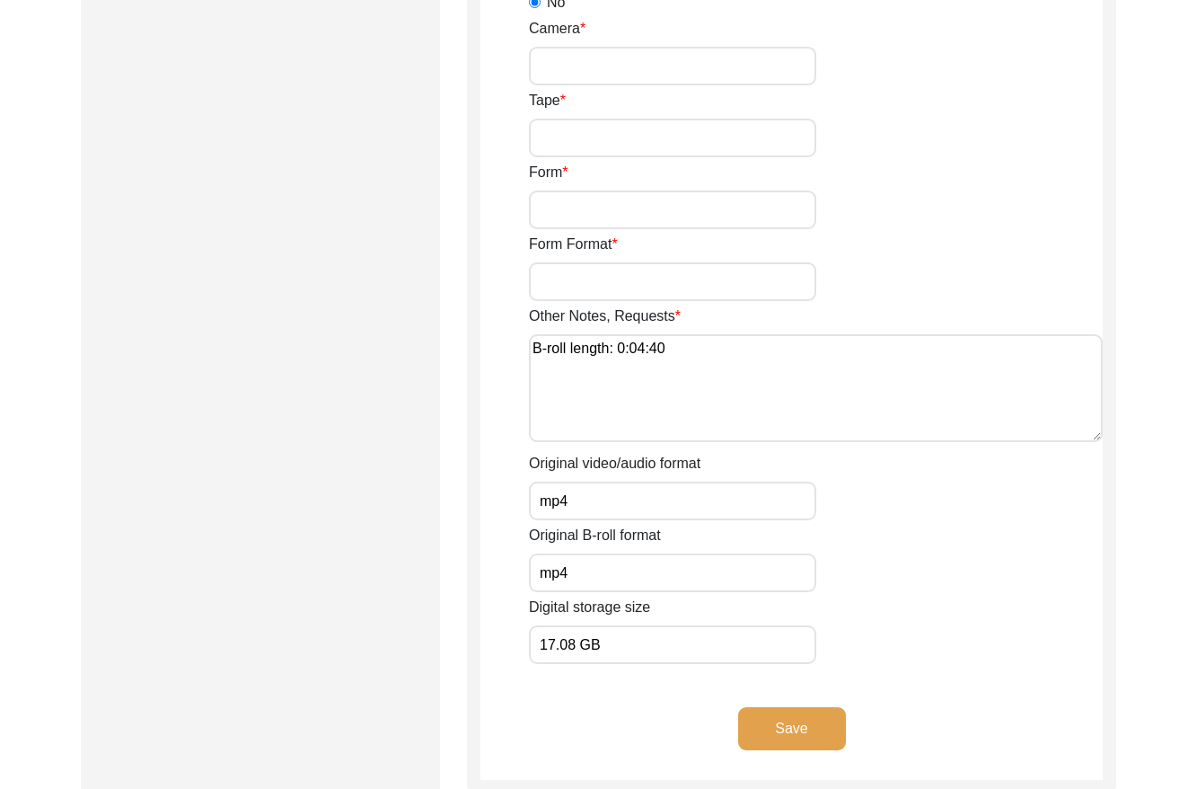
click at [805, 717] on button "Save" at bounding box center [792, 728] width 108 height 43
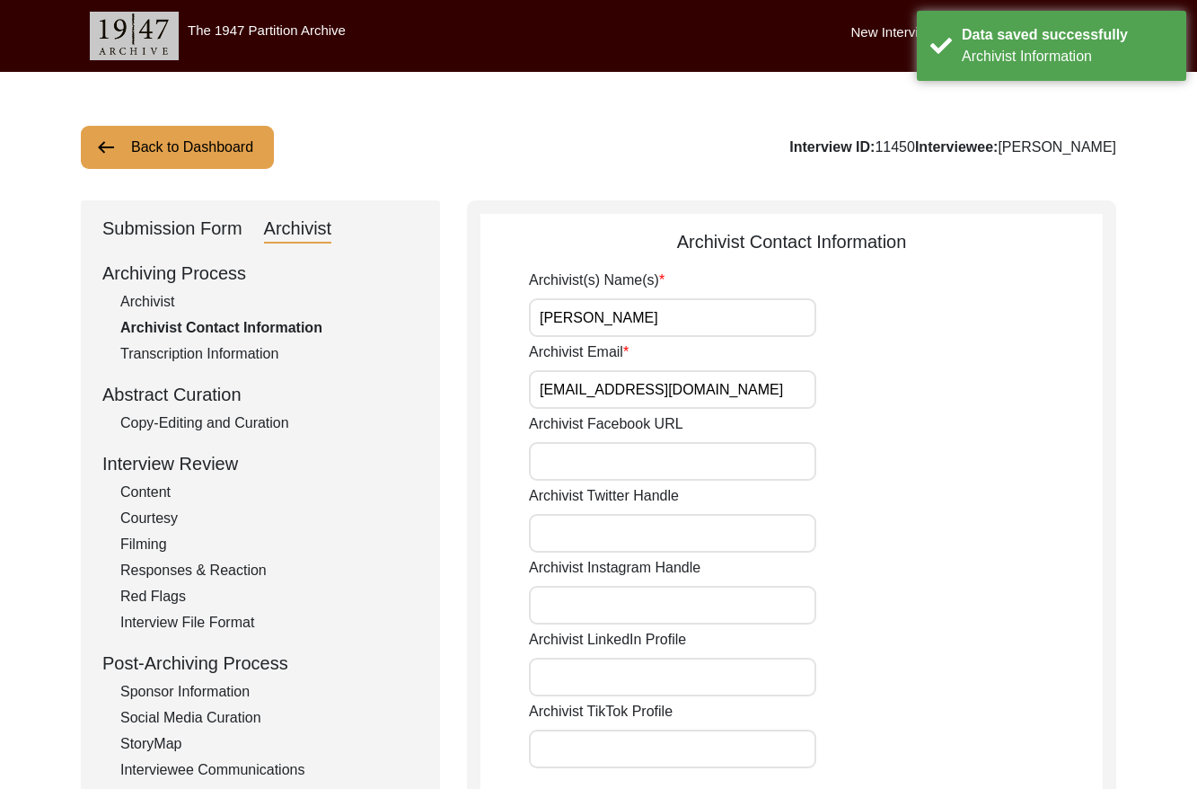
click at [174, 156] on button "Back to Dashboard" at bounding box center [177, 147] width 193 height 43
